Goal: Information Seeking & Learning: Learn about a topic

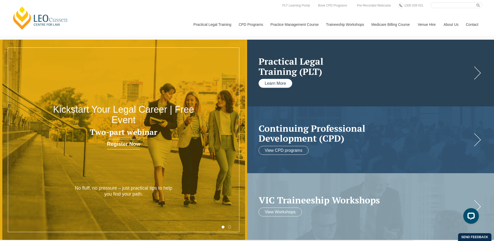
click at [284, 82] on link "Learn More" at bounding box center [276, 83] width 34 height 9
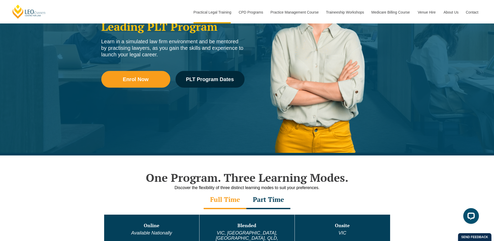
scroll to position [208, 0]
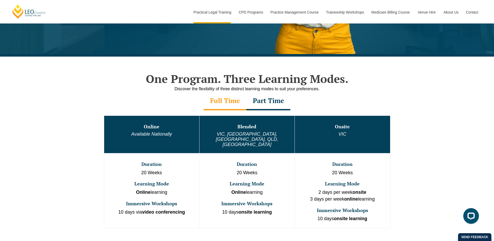
click at [266, 100] on div "Part Time" at bounding box center [268, 101] width 44 height 18
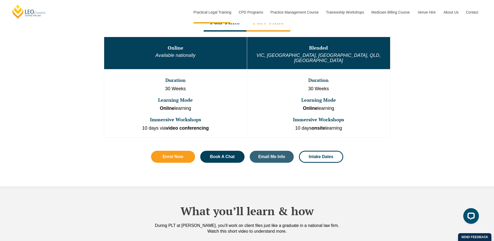
scroll to position [286, 0]
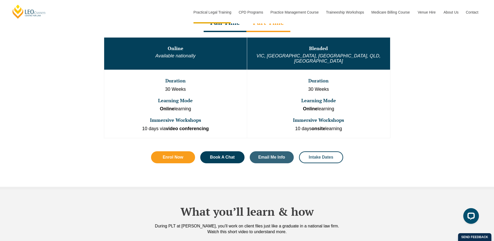
click at [314, 154] on link "Intake Dates" at bounding box center [321, 157] width 44 height 12
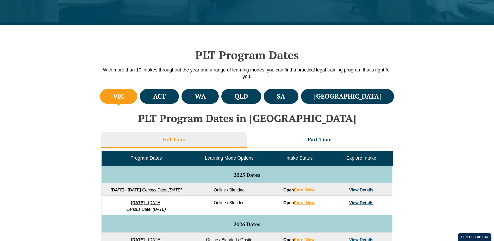
scroll to position [130, 0]
click at [124, 95] on h4 "VIC" at bounding box center [118, 96] width 11 height 9
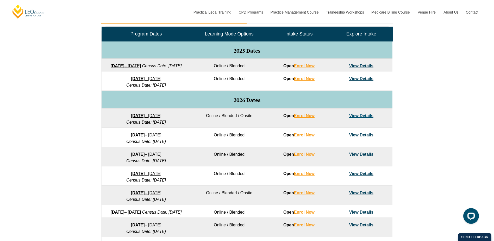
scroll to position [208, 0]
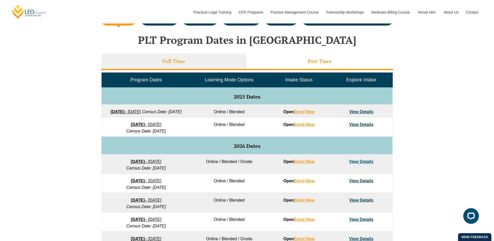
click at [325, 60] on h3 "Part Time" at bounding box center [320, 61] width 24 height 6
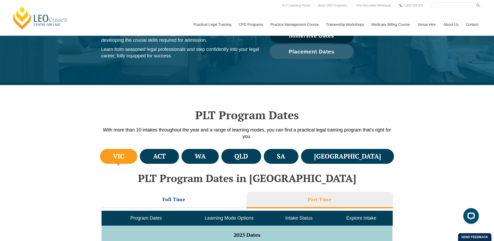
scroll to position [0, 0]
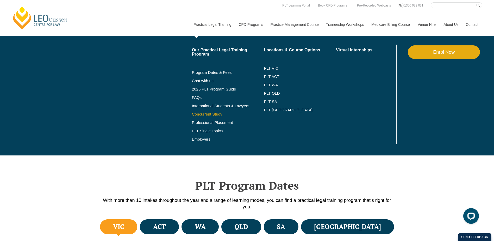
click at [200, 113] on link "Concurrent Study" at bounding box center [228, 114] width 72 height 4
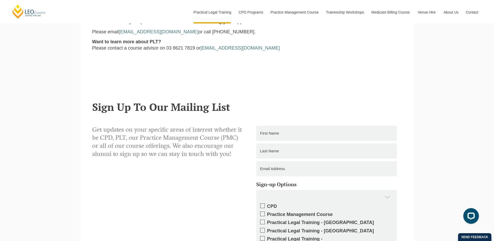
scroll to position [599, 0]
